Goal: Transaction & Acquisition: Purchase product/service

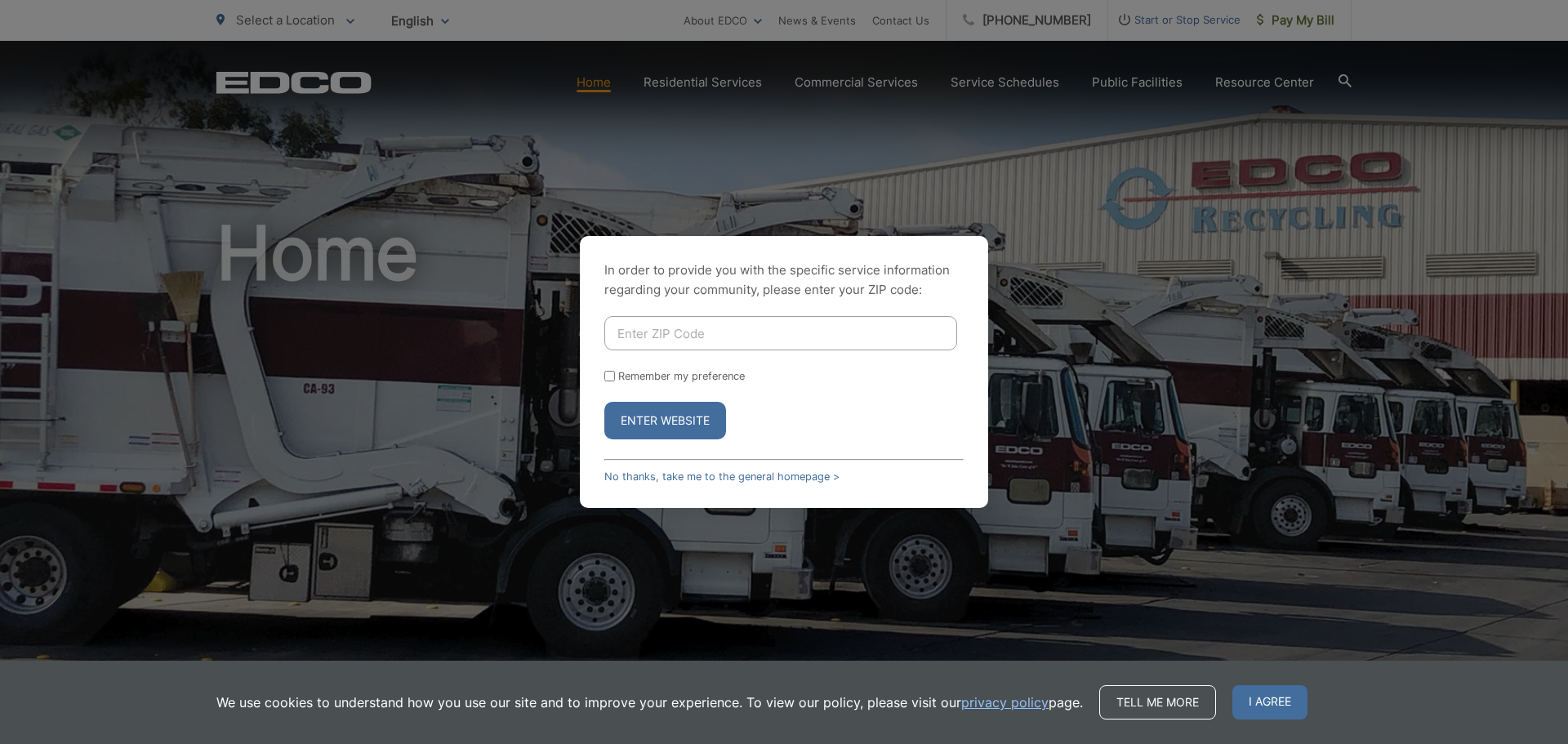
click at [649, 336] on input "Enter ZIP Code" at bounding box center [780, 333] width 353 height 34
type input "92118"
click at [605, 402] on button "Enter Website" at bounding box center [666, 421] width 122 height 38
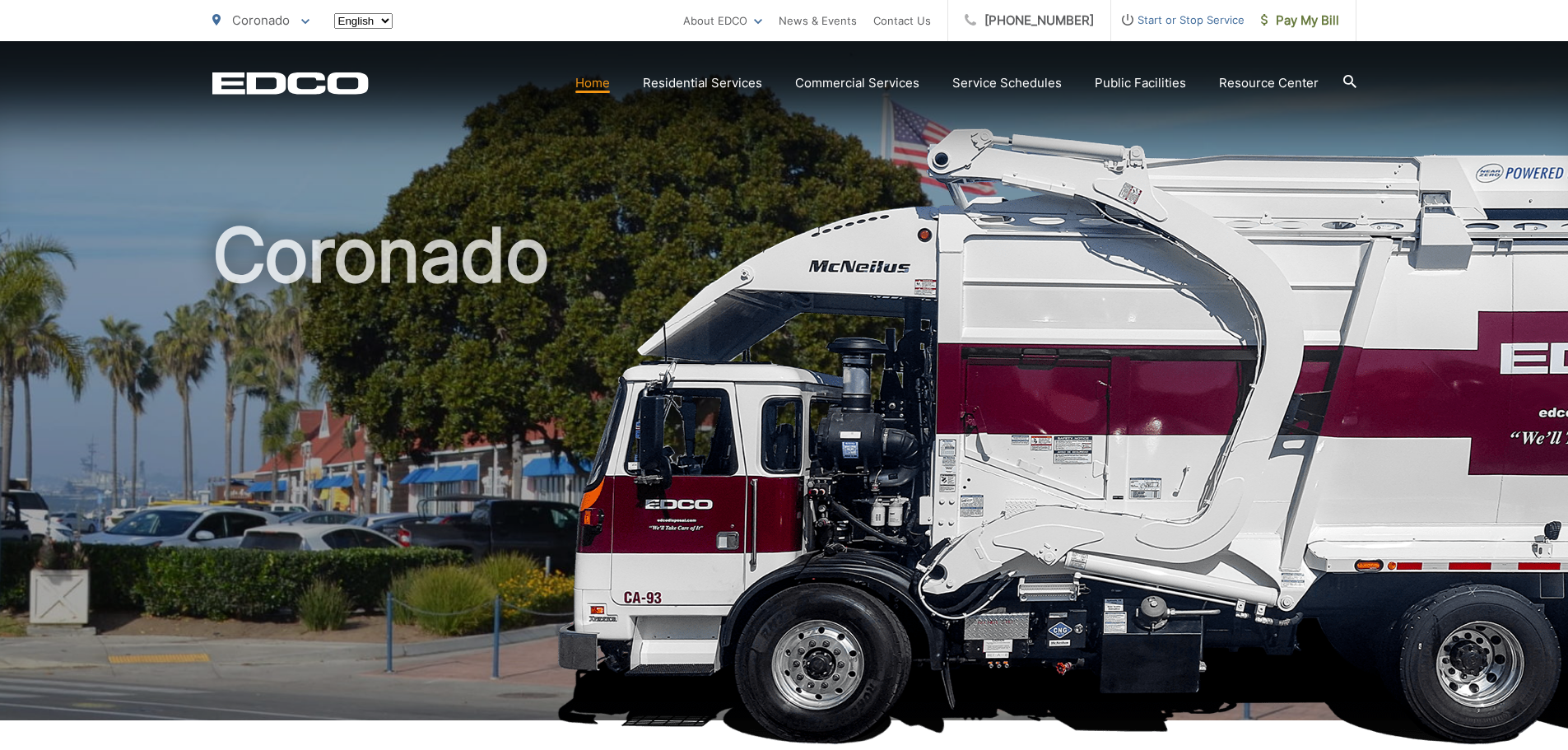
click at [669, 419] on h1 "Coronado" at bounding box center [784, 475] width 1144 height 521
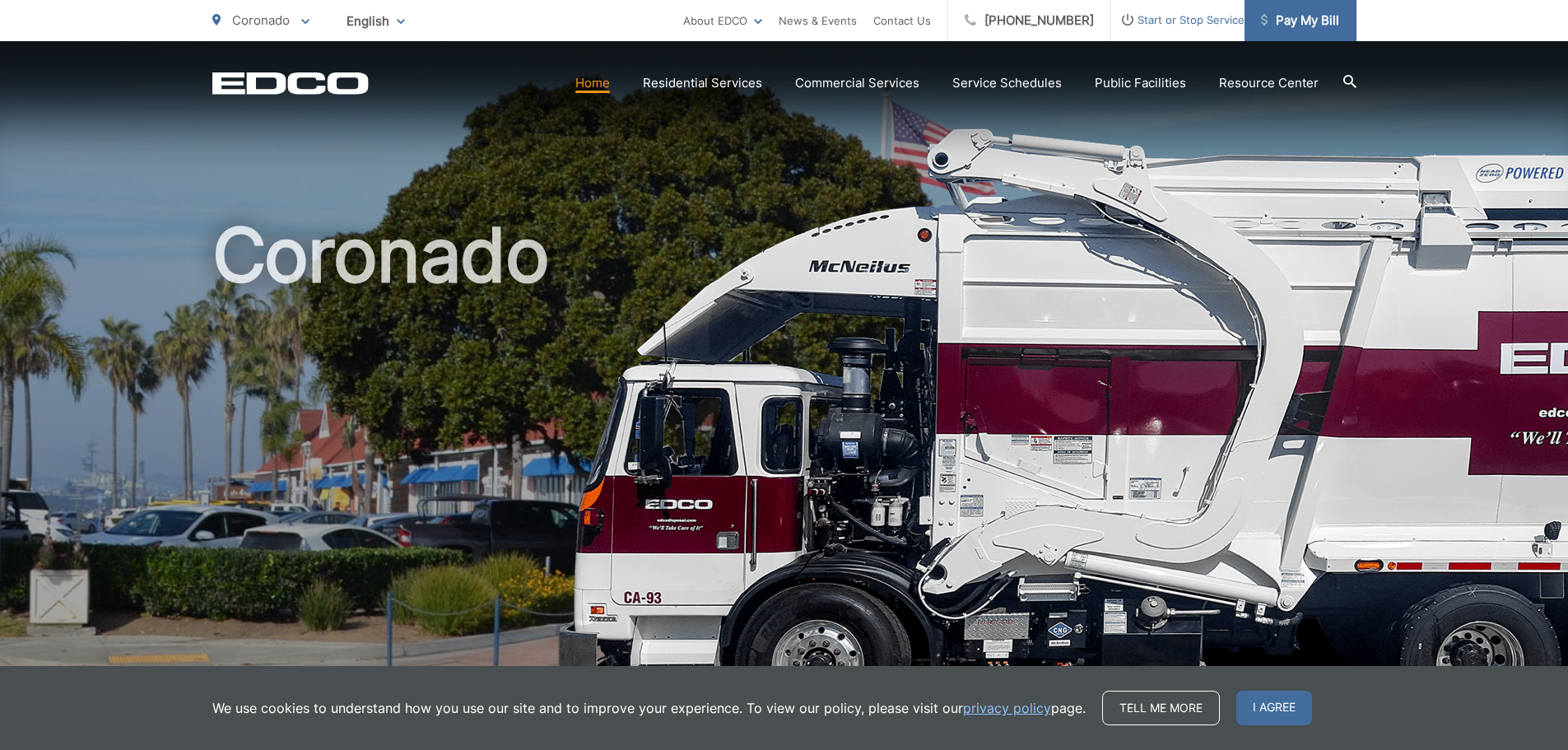
click at [1279, 25] on span "Pay My Bill" at bounding box center [1299, 21] width 78 height 20
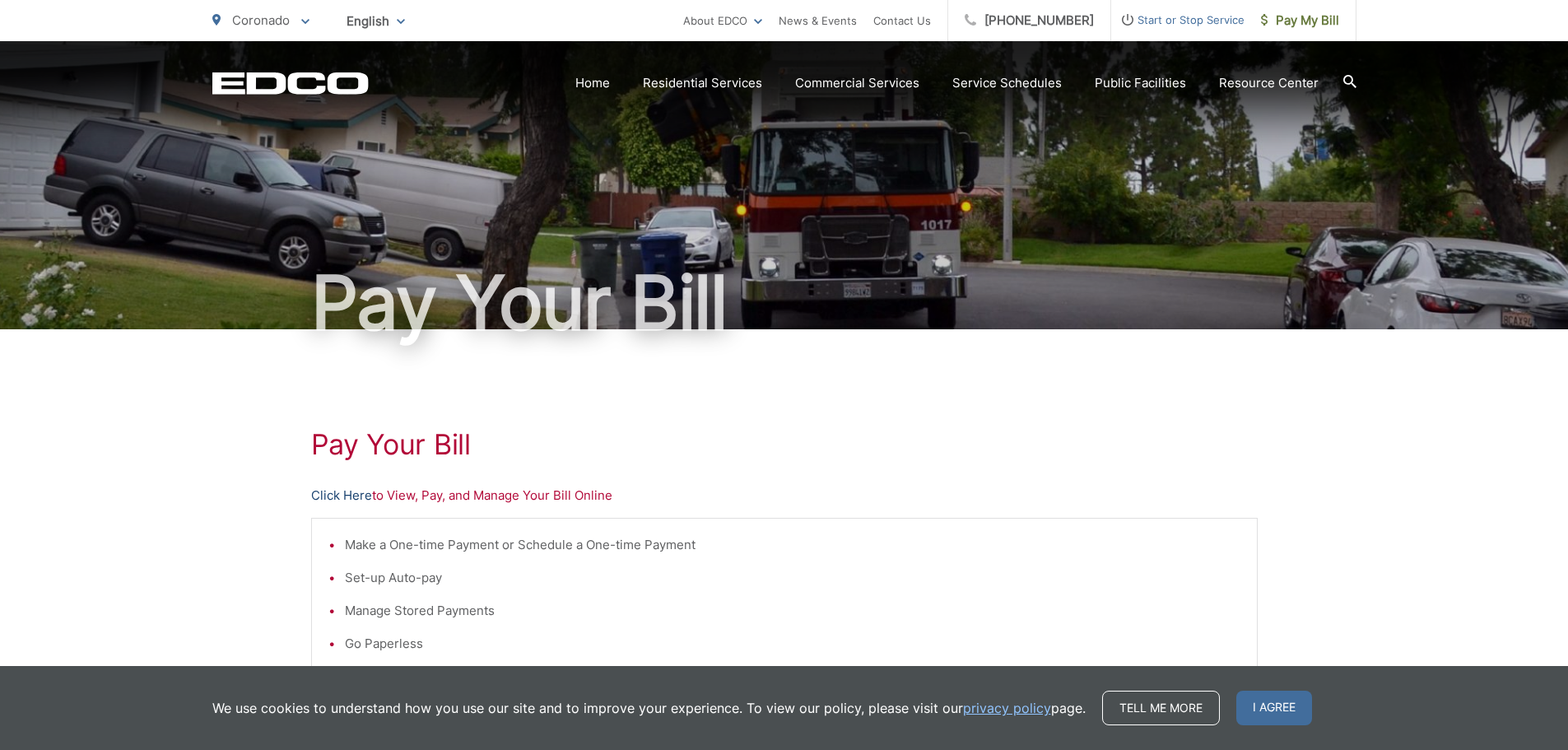
click at [335, 498] on link "Click Here" at bounding box center [341, 496] width 61 height 20
